Goal: Task Accomplishment & Management: Complete application form

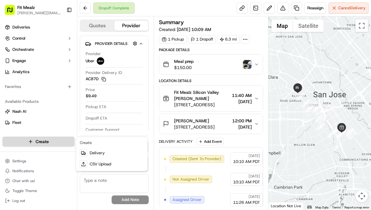
click at [49, 140] on html "Fit Mealz [PERSON_NAME][EMAIL_ADDRESS][DOMAIN_NAME] Toggle Sidebar Deliveries C…" at bounding box center [185, 105] width 371 height 210
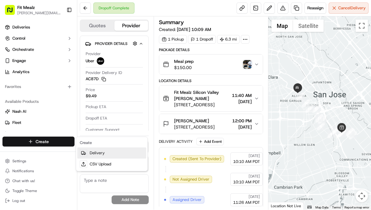
click at [84, 150] on icon at bounding box center [83, 152] width 5 height 5
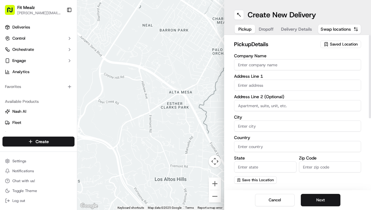
click at [330, 41] on span "Saved Location" at bounding box center [344, 44] width 28 height 6
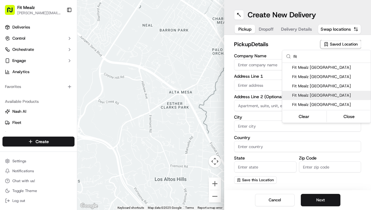
type input "fit"
click at [305, 95] on span "Fit Mealz [GEOGRAPHIC_DATA]" at bounding box center [330, 95] width 76 height 6
type input "Fit Mealz [GEOGRAPHIC_DATA]"
type input "[STREET_ADDRESS]"
type input "[GEOGRAPHIC_DATA][PERSON_NAME]"
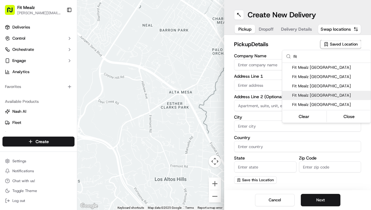
type input "US"
type input "CA"
type input "95125"
type input "[PERSON_NAME]"
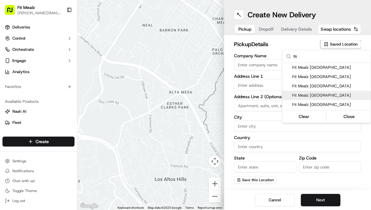
type input "[PHONE_NUMBER]"
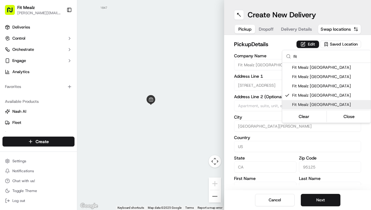
click at [319, 197] on html "Fit Mealz [PERSON_NAME][EMAIL_ADDRESS][DOMAIN_NAME] Toggle Sidebar Deliveries C…" at bounding box center [185, 105] width 371 height 210
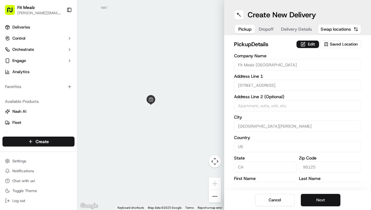
click at [322, 198] on button "Next" at bounding box center [321, 199] width 40 height 12
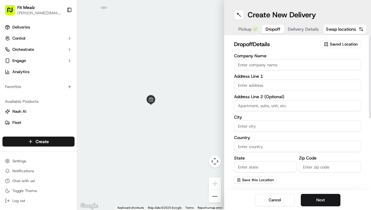
click at [338, 42] on span "Saved Location" at bounding box center [344, 44] width 28 height 6
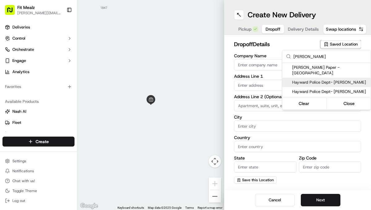
type input "[PERSON_NAME]"
click at [334, 79] on span "Hayward Police Dept- [PERSON_NAME]" at bounding box center [330, 82] width 76 height 6
type input "Hayward Police Dept- [PERSON_NAME]"
type input "[STREET_ADDRESS][PERSON_NAME]"
type input "Hayward"
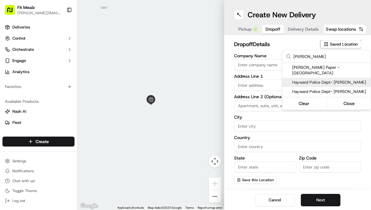
type input "US"
type input "CA"
type input "94544"
type input "[PERSON_NAME]"
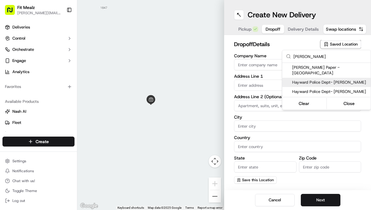
type input "[PHONE_NUMBER]"
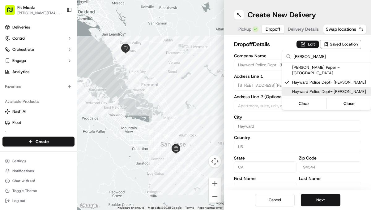
click at [329, 198] on html "Fit Mealz [PERSON_NAME][EMAIL_ADDRESS][DOMAIN_NAME] Toggle Sidebar Deliveries C…" at bounding box center [185, 105] width 371 height 210
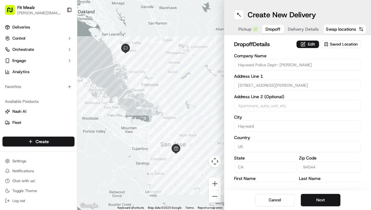
click at [329, 198] on button "Next" at bounding box center [321, 199] width 40 height 12
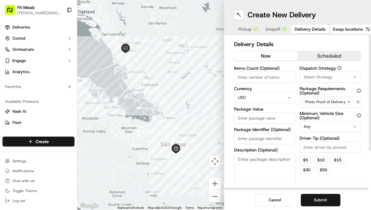
click at [316, 148] on input "Driver Tip (Optional)" at bounding box center [331, 146] width 62 height 11
type input "7.00"
click at [261, 160] on textarea "Description (Optional)" at bounding box center [265, 170] width 62 height 35
type textarea "Meal prep"
click at [276, 118] on input "Package Value" at bounding box center [265, 117] width 62 height 11
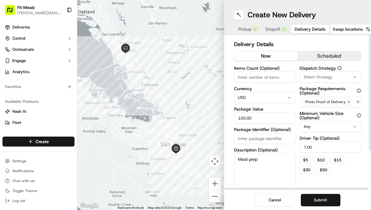
type input "150.00"
click at [264, 77] on input "Items Count (Optional)" at bounding box center [265, 76] width 62 height 11
type input "1"
click at [266, 164] on textarea "Meal prep" at bounding box center [265, 170] width 62 height 35
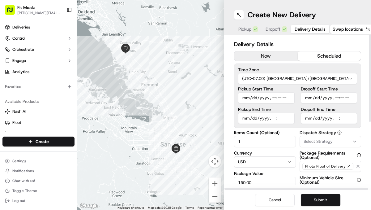
click at [329, 58] on button "scheduled" at bounding box center [329, 55] width 63 height 9
click at [312, 98] on input "Dropoff Start Time" at bounding box center [329, 97] width 57 height 11
click at [278, 59] on button "now" at bounding box center [265, 55] width 63 height 9
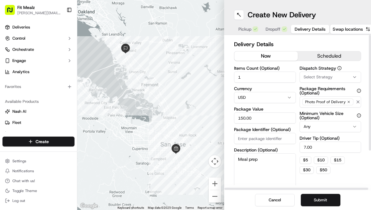
click at [310, 128] on html "Fit Mealz [PERSON_NAME][EMAIL_ADDRESS][DOMAIN_NAME] Toggle Sidebar Deliveries C…" at bounding box center [185, 105] width 371 height 210
click at [318, 200] on button "Submit" at bounding box center [321, 199] width 40 height 12
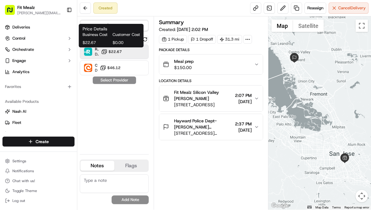
click at [117, 51] on span "$22.67" at bounding box center [114, 51] width 13 height 5
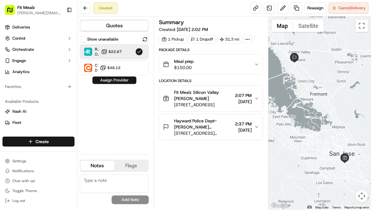
click at [100, 178] on textarea at bounding box center [114, 183] width 69 height 19
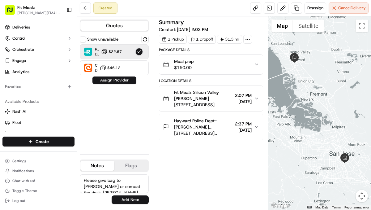
scroll to position [3, 0]
type textarea "Please give bag to [PERSON_NAME] or someat the desk. Hayward Police department"
click at [126, 197] on button "Add Note" at bounding box center [130, 199] width 37 height 9
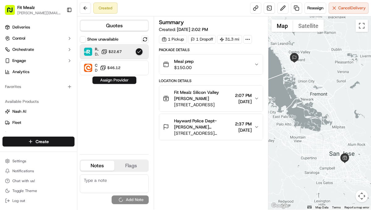
scroll to position [0, 0]
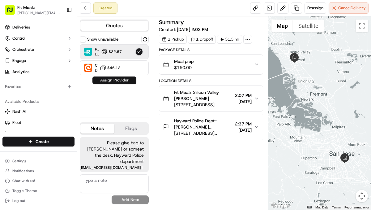
click at [127, 82] on button "Assign Provider" at bounding box center [114, 79] width 44 height 7
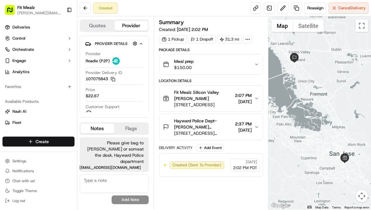
click at [35, 138] on html "Fit Mealz [PERSON_NAME][EMAIL_ADDRESS][DOMAIN_NAME] Toggle Sidebar Deliveries C…" at bounding box center [185, 105] width 371 height 210
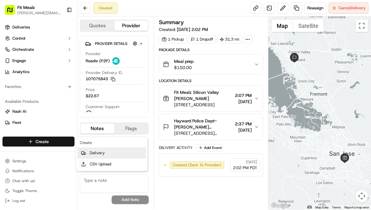
click at [98, 151] on link "Delivery" at bounding box center [111, 152] width 69 height 11
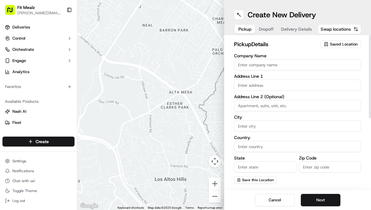
click at [335, 42] on span "Saved Location" at bounding box center [344, 44] width 28 height 6
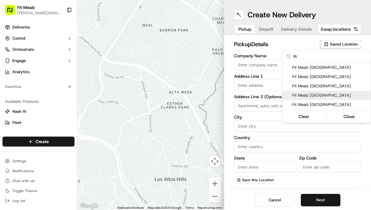
type input "fit"
click at [319, 92] on span "Fit Mealz [GEOGRAPHIC_DATA]" at bounding box center [330, 95] width 76 height 6
type input "Fit Mealz [GEOGRAPHIC_DATA]"
type input "[STREET_ADDRESS]"
type input "[GEOGRAPHIC_DATA][PERSON_NAME]"
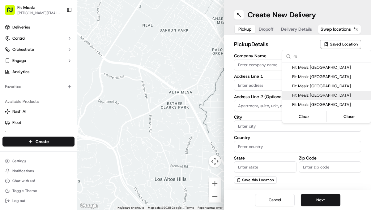
type input "US"
type input "CA"
type input "95125"
type input "[PERSON_NAME]"
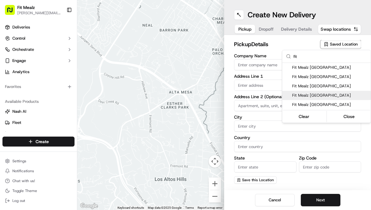
type input "[PHONE_NUMBER]"
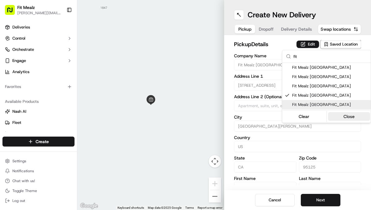
click at [339, 117] on button "Close" at bounding box center [349, 116] width 42 height 9
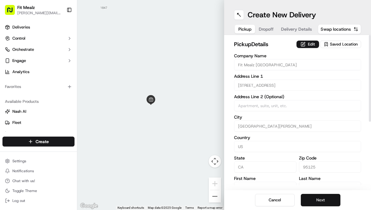
click at [315, 200] on button "Next" at bounding box center [321, 199] width 40 height 12
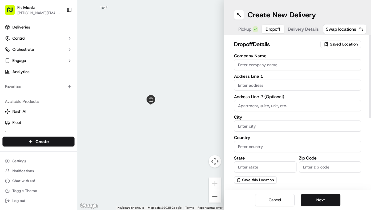
click at [296, 65] on input "Company Name" at bounding box center [297, 64] width 127 height 11
type input "[PERSON_NAME]"
click at [291, 83] on input "text" at bounding box center [297, 84] width 127 height 11
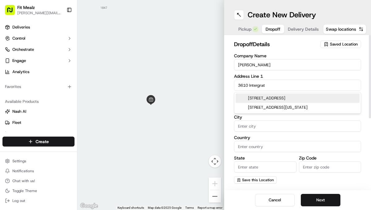
click at [287, 98] on div "[STREET_ADDRESS]" at bounding box center [298, 97] width 124 height 9
type input "[STREET_ADDRESS]"
type input "Fremont"
type input "[GEOGRAPHIC_DATA]"
type input "CA"
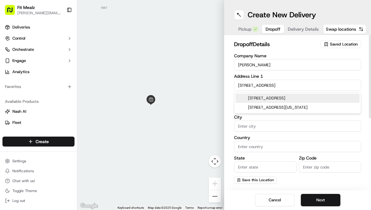
type input "94538"
type input "3610 Integration Common"
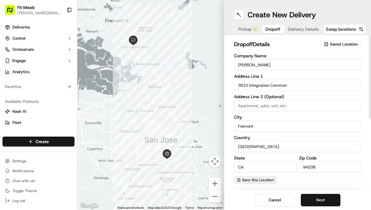
click at [270, 178] on span "Save this Location" at bounding box center [258, 179] width 32 height 5
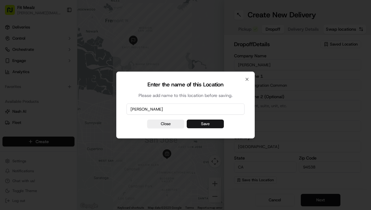
click at [218, 125] on button "Save" at bounding box center [205, 123] width 37 height 9
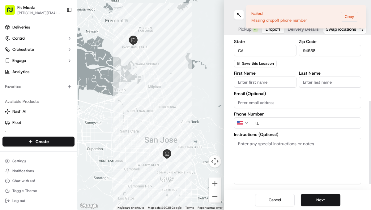
scroll to position [119, 0]
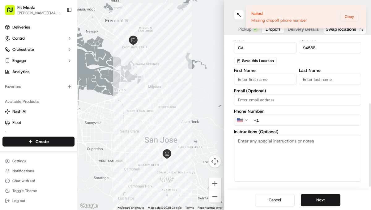
click at [259, 80] on input "First Name" at bounding box center [265, 79] width 62 height 11
type input "[PERSON_NAME]"
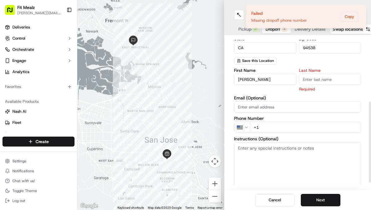
click at [308, 81] on input "Last Name" at bounding box center [330, 79] width 62 height 11
type input "Tandiono"
click at [271, 126] on div "First Name [PERSON_NAME] Last Name Tandiono Required Email (Optional) Phone Num…" at bounding box center [297, 133] width 127 height 130
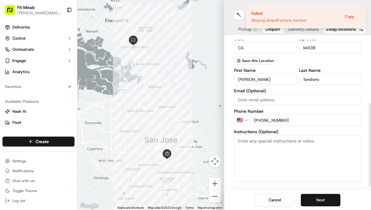
type input "[PHONE_NUMBER]"
click at [270, 147] on textarea "Instructions (Optional)" at bounding box center [297, 158] width 127 height 46
type textarea "Give to [PERSON_NAME]"
click at [320, 199] on button "Next" at bounding box center [321, 199] width 40 height 12
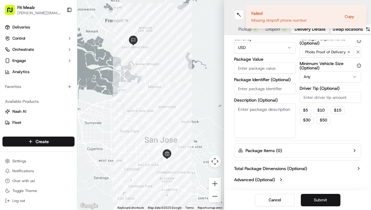
scroll to position [50, 0]
click at [308, 108] on button "$ 5" at bounding box center [306, 109] width 12 height 7
type input "5"
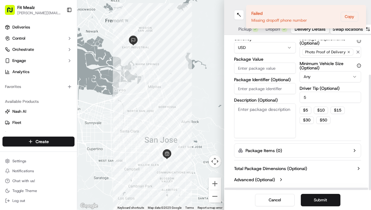
click at [260, 109] on textarea "Description (Optional)" at bounding box center [265, 120] width 62 height 35
type textarea "Meal prep"
click at [249, 68] on input "Package Value" at bounding box center [265, 67] width 62 height 11
type input "75.00"
click at [276, 106] on textarea "Meal prep" at bounding box center [265, 120] width 62 height 35
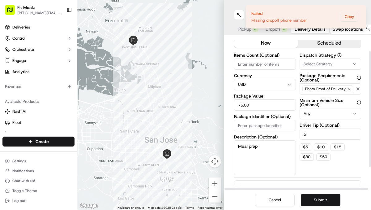
scroll to position [0, 0]
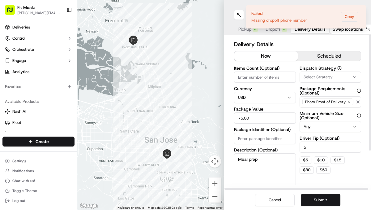
click at [315, 36] on div "Delivery Details now scheduled Items Count (Optional) Currency USD Package Valu…" at bounding box center [297, 112] width 147 height 155
click at [241, 15] on ol "Failed Missing dropoff phone number Copy" at bounding box center [306, 16] width 130 height 33
click at [239, 14] on button at bounding box center [239, 15] width 10 height 10
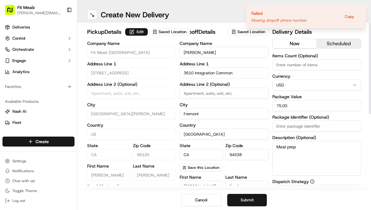
click at [305, 66] on input "Items Count (Optional)" at bounding box center [316, 64] width 89 height 11
type input "1"
click at [250, 200] on button "Submit" at bounding box center [247, 199] width 40 height 12
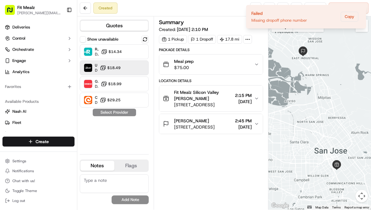
click at [120, 69] on span "$18.49" at bounding box center [113, 67] width 13 height 5
click at [86, 182] on textarea at bounding box center [114, 183] width 69 height 19
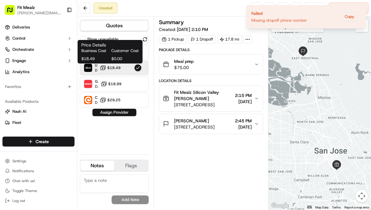
click at [113, 50] on span "Customer Cost" at bounding box center [125, 51] width 28 height 6
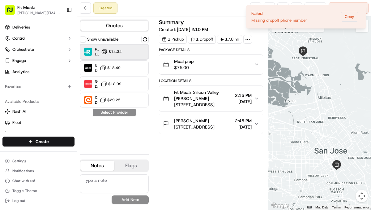
click at [145, 56] on div "Roadie (P2P) Dropoff ETA - $14.34" at bounding box center [114, 51] width 69 height 15
click at [92, 180] on textarea at bounding box center [114, 183] width 69 height 19
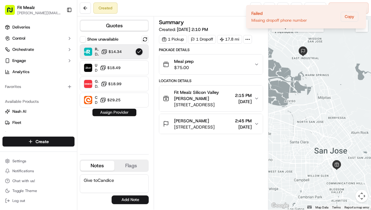
type textarea "Give toCandice"
click at [120, 113] on button "Assign Provider" at bounding box center [114, 111] width 44 height 7
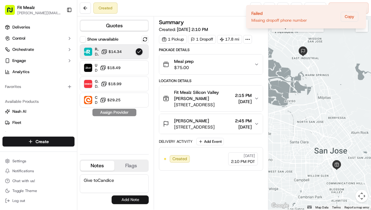
click at [130, 202] on button "Add Note" at bounding box center [130, 199] width 37 height 9
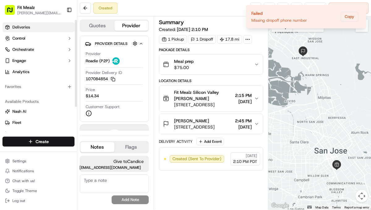
click at [33, 30] on link "Deliveries" at bounding box center [38, 27] width 72 height 10
